Goal: Task Accomplishment & Management: Use online tool/utility

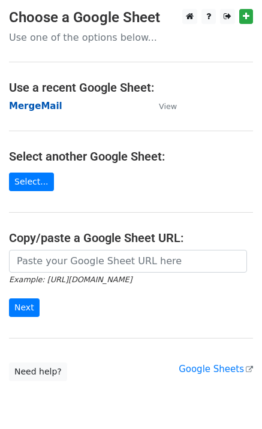
click at [43, 110] on strong "MergeMail" at bounding box center [35, 106] width 53 height 11
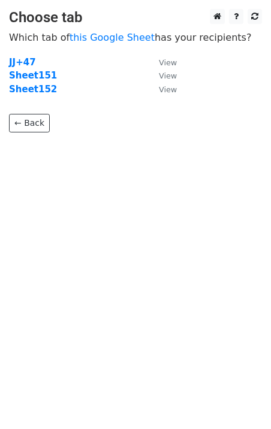
click at [42, 92] on strong "Sheet152" at bounding box center [33, 89] width 48 height 11
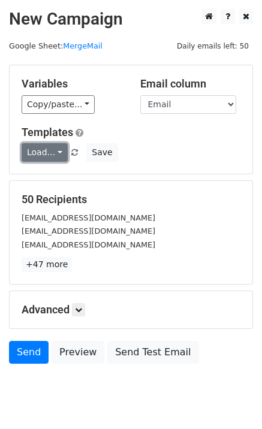
click at [41, 151] on link "Load..." at bounding box center [45, 152] width 46 height 19
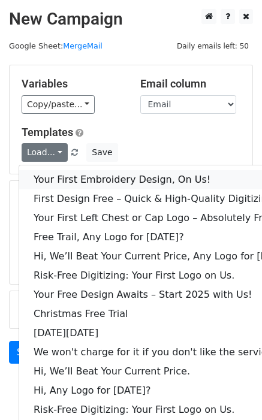
click at [59, 176] on link "Your First Embroidery Design, On Us!" at bounding box center [163, 179] width 289 height 19
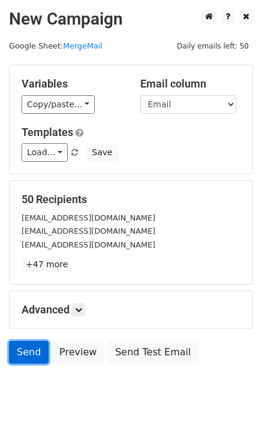
click at [21, 353] on link "Send" at bounding box center [29, 352] width 40 height 23
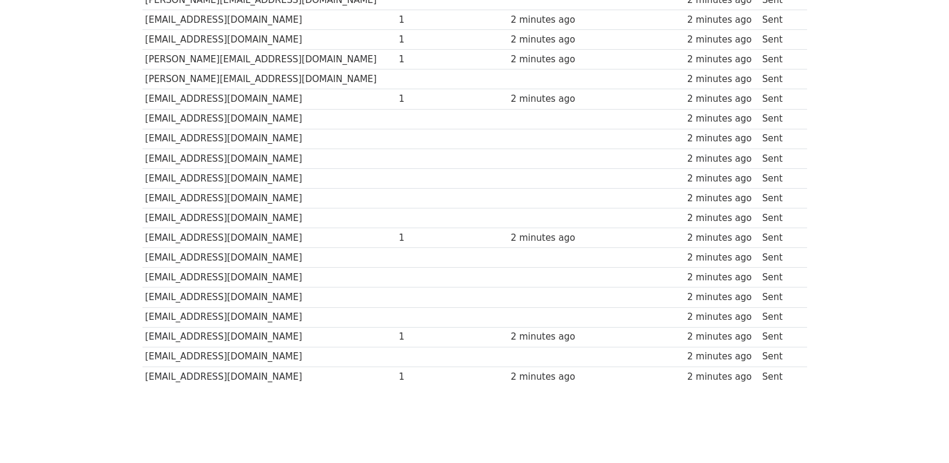
scroll to position [833, 0]
